Goal: Book appointment/travel/reservation

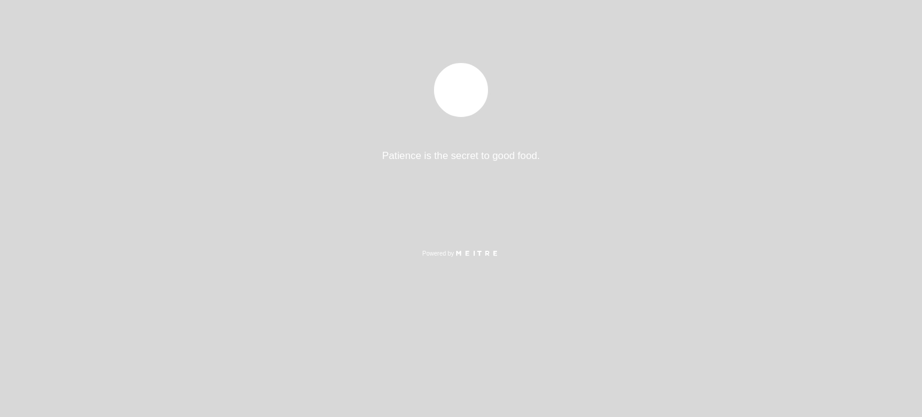
select select "pt"
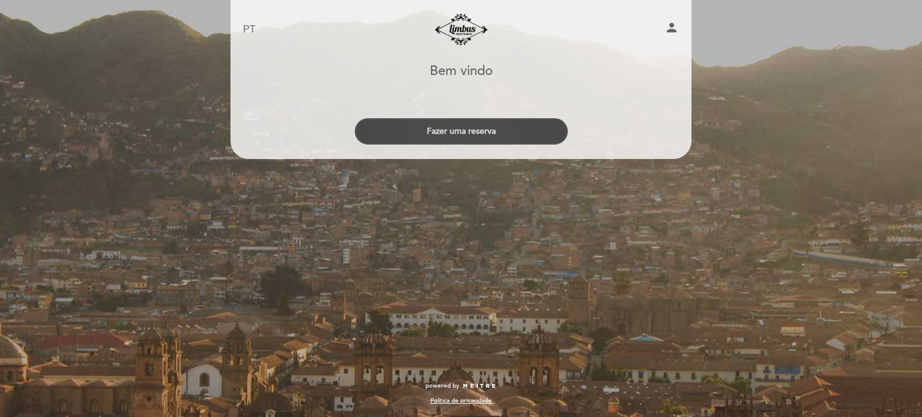
click at [464, 125] on button "Fazer uma reserva" at bounding box center [461, 131] width 213 height 26
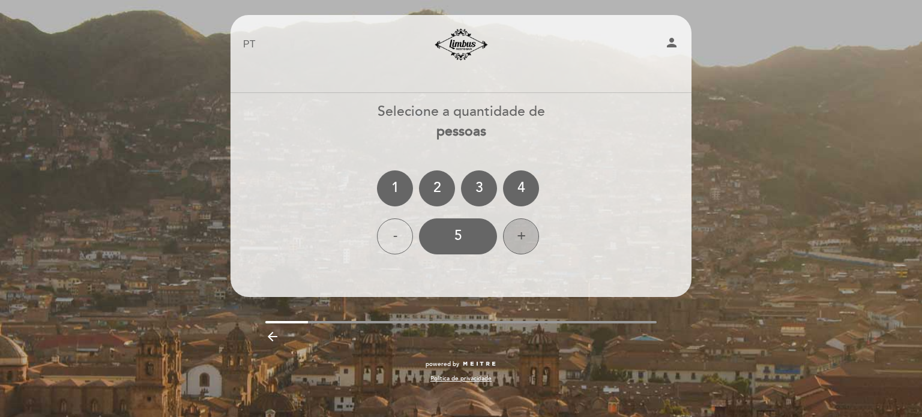
drag, startPoint x: 517, startPoint y: 237, endPoint x: 505, endPoint y: 240, distance: 13.0
click at [516, 237] on div "+" at bounding box center [521, 237] width 36 height 36
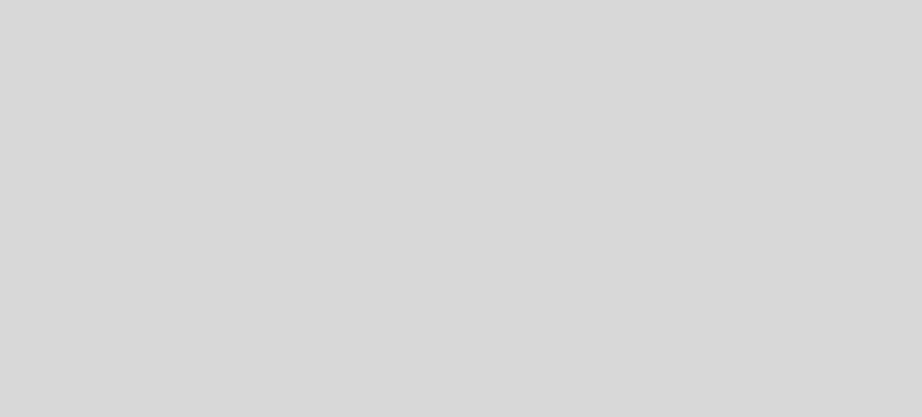
select select "pt"
